Goal: Task Accomplishment & Management: Manage account settings

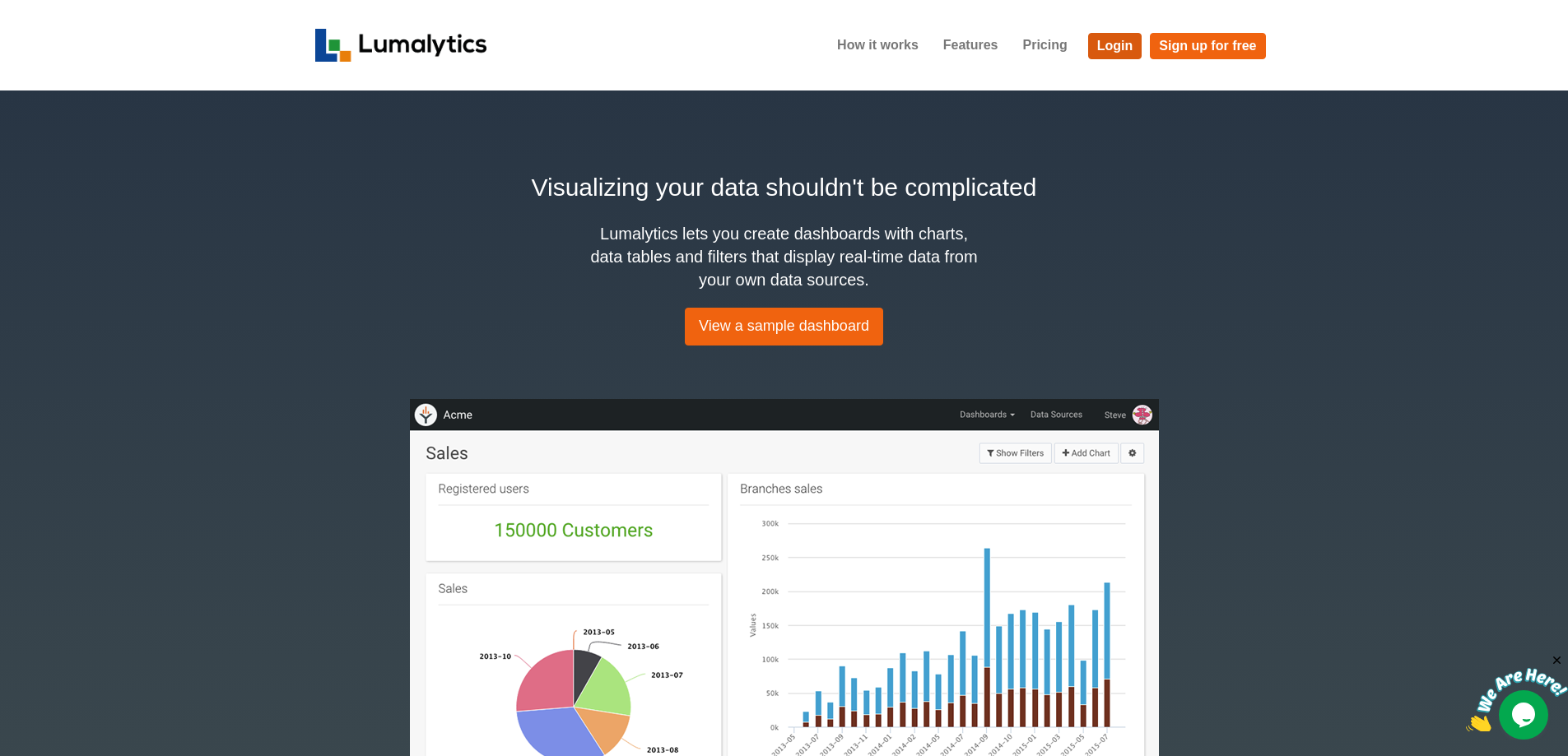
click at [1103, 45] on link "Login" at bounding box center [1115, 46] width 55 height 26
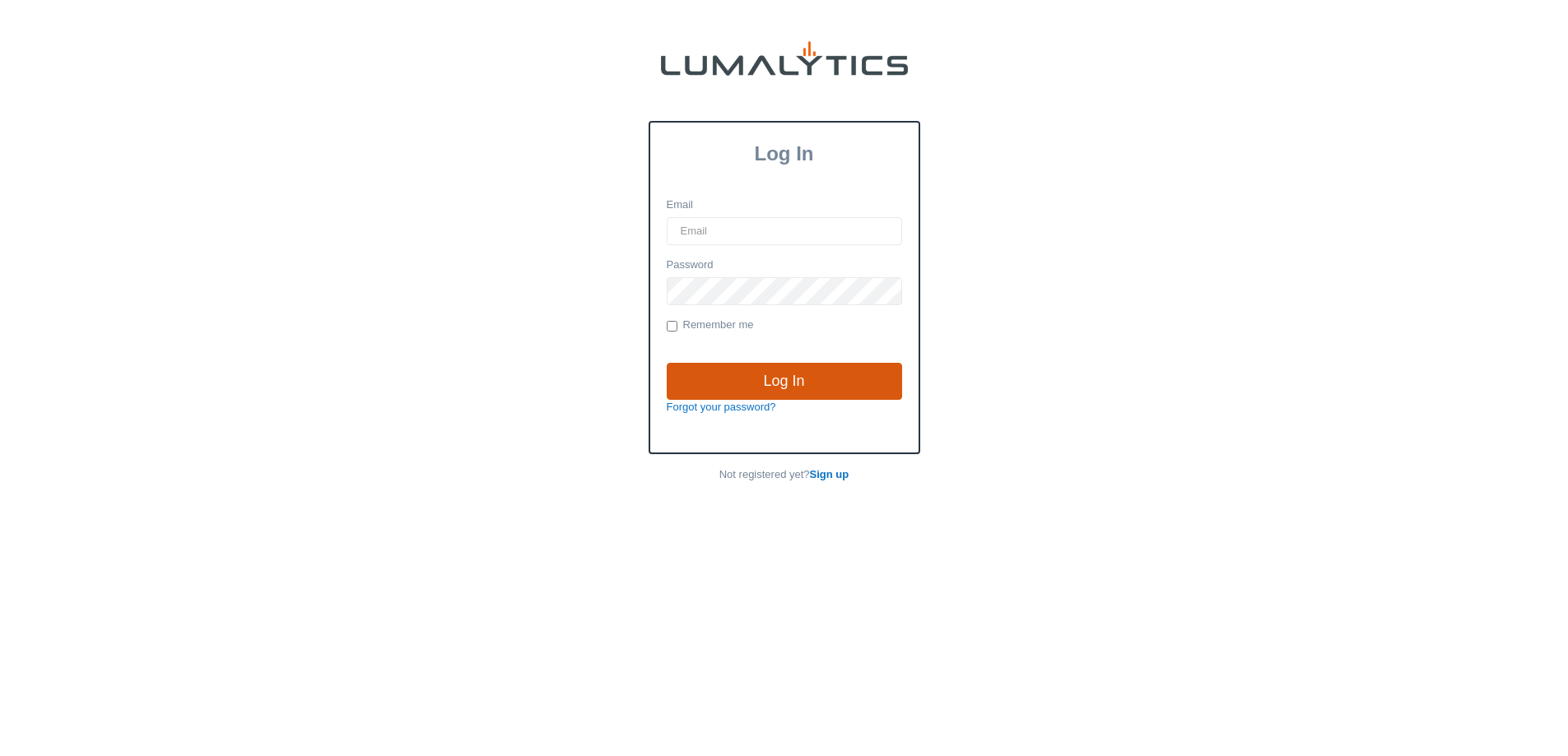
type input "[PERSON_NAME][EMAIL_ADDRESS][DOMAIN_NAME]"
click at [783, 383] on input "Log In" at bounding box center [784, 382] width 235 height 38
